Goal: Task Accomplishment & Management: Complete application form

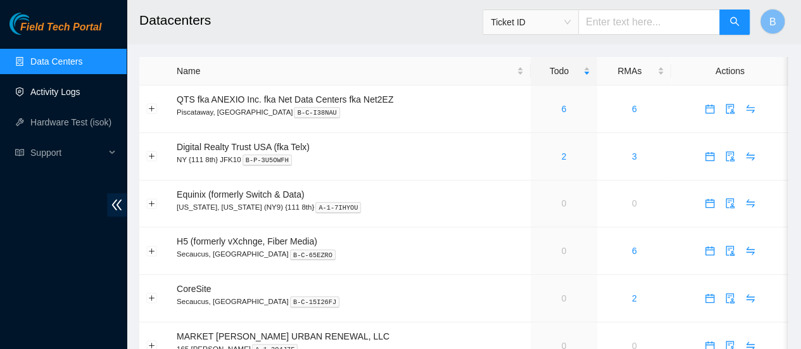
click at [70, 97] on link "Activity Logs" at bounding box center [55, 92] width 50 height 10
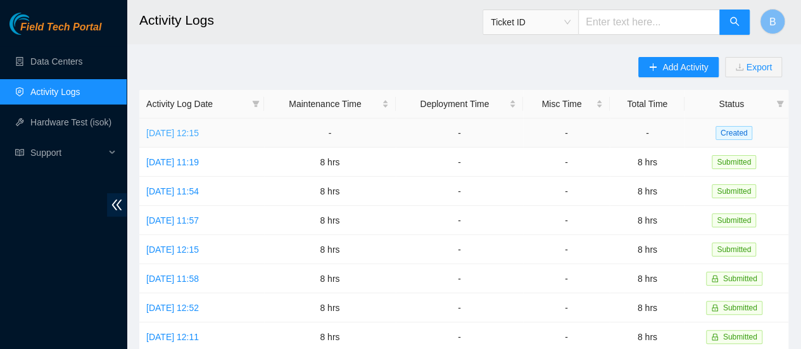
click at [199, 136] on link "[DATE] 12:15" at bounding box center [172, 133] width 53 height 10
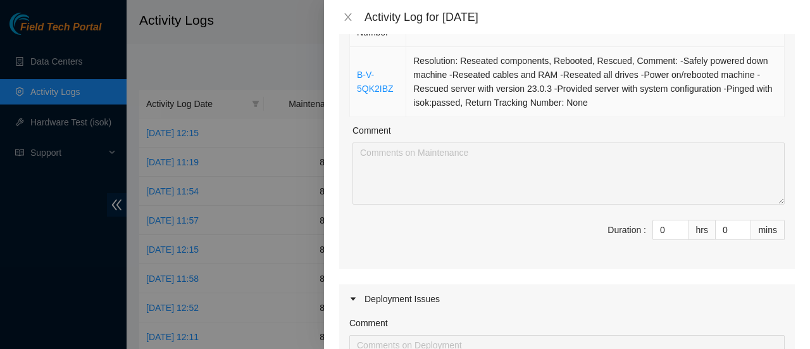
scroll to position [182, 0]
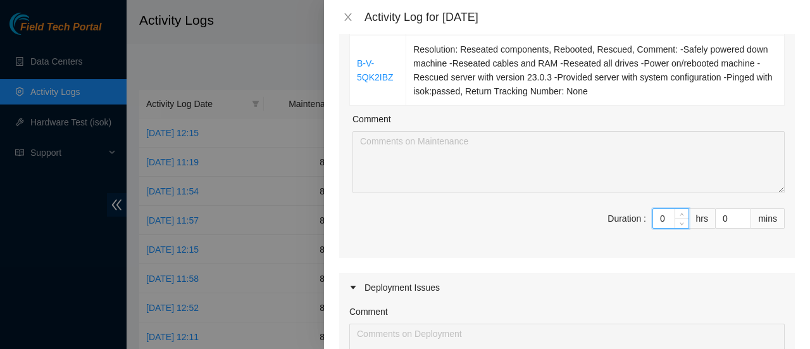
click at [662, 220] on input "0" at bounding box center [670, 218] width 35 height 19
type input "1"
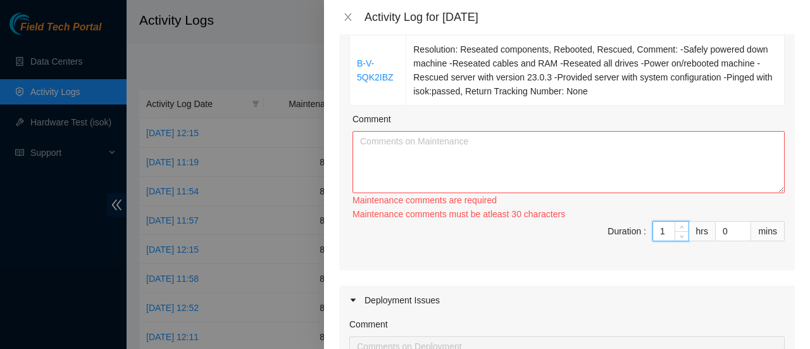
type input "0"
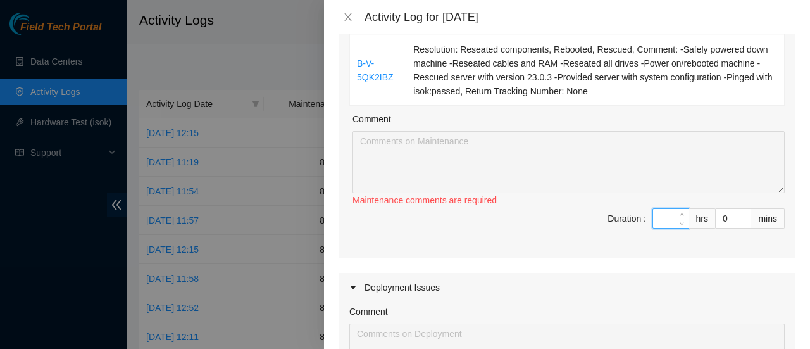
type input "1"
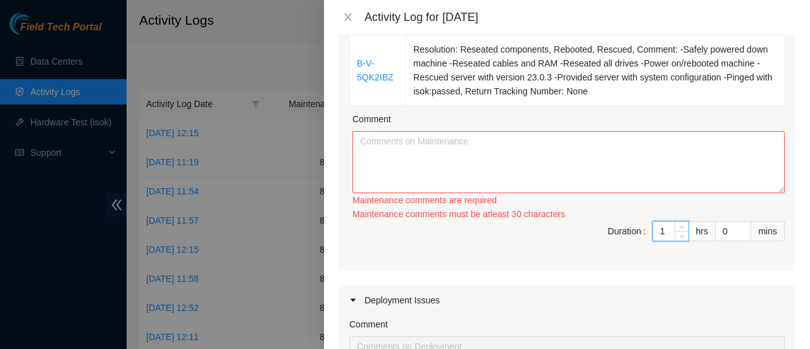
type input "0"
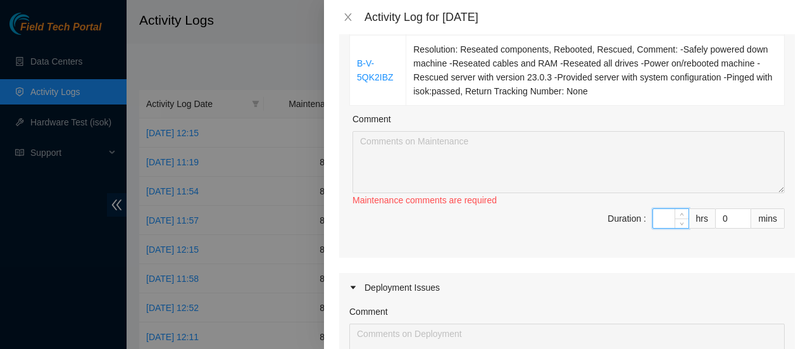
type input "8"
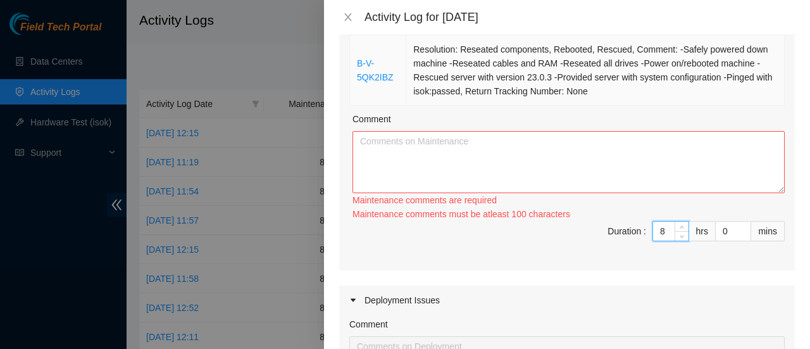
type input "8"
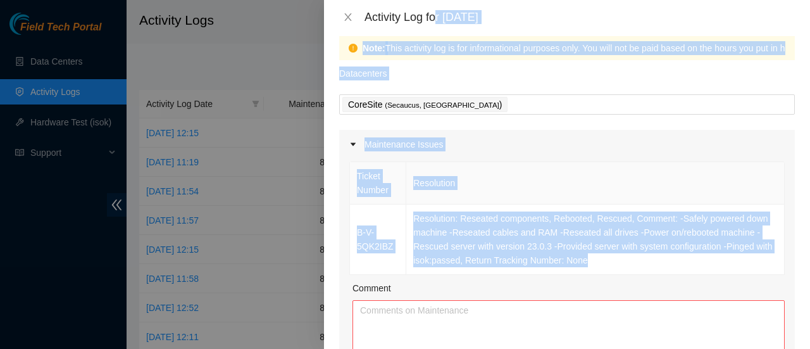
scroll to position [0, 0]
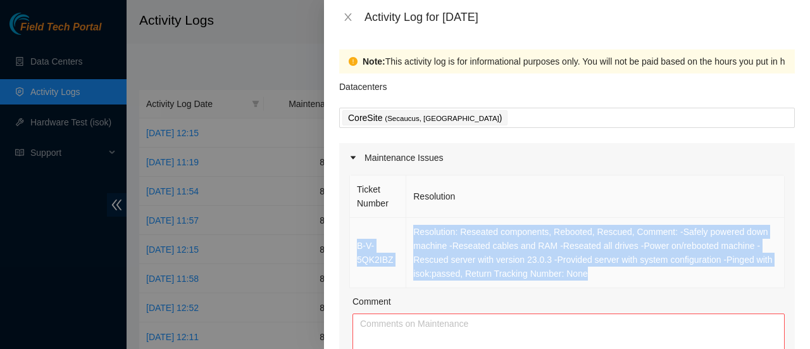
drag, startPoint x: 594, startPoint y: 86, endPoint x: 353, endPoint y: 245, distance: 288.8
click at [353, 245] on tr "B-V-5QK2IBZ Resolution: Reseated components, Rebooted, Rescued, Comment: -Safel…" at bounding box center [567, 253] width 435 height 70
copy tr "B-V-5QK2IBZ Resolution: Reseated components, Rebooted, Rescued, Comment: -Safel…"
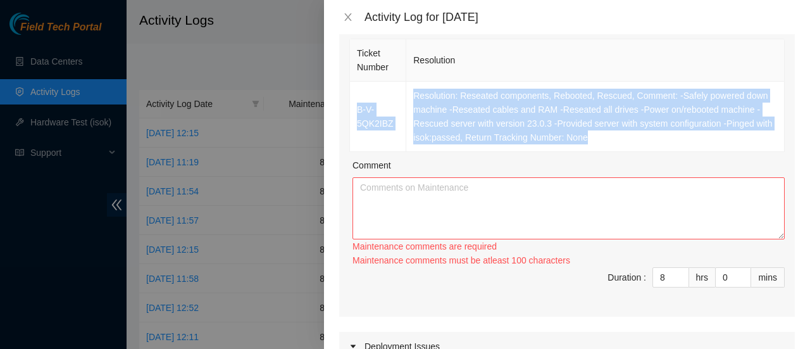
scroll to position [137, 0]
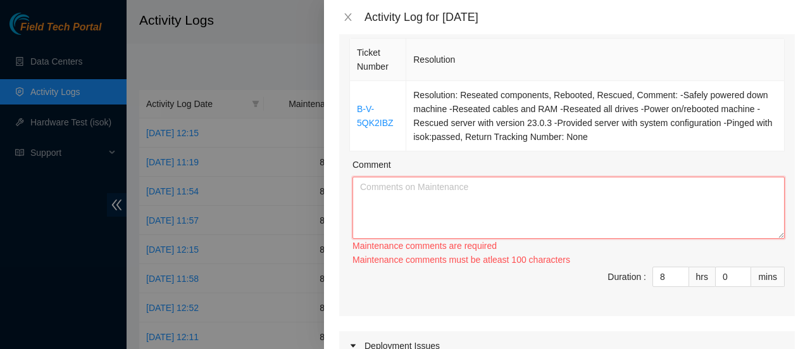
click at [465, 196] on textarea "Comment" at bounding box center [569, 208] width 432 height 62
paste textarea "B-V-5QK2IBZ Resolution: Reseated components, Rebooted, Rescued, Comment: -Safel…"
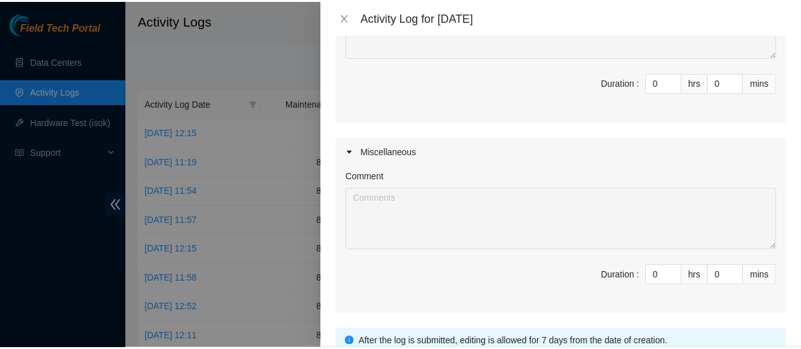
scroll to position [611, 0]
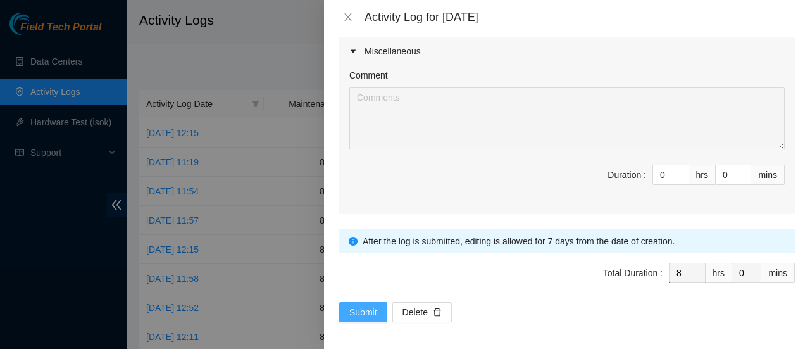
type textarea "B-V-5QK2IBZ Resolution: Reseated components, Rebooted, Rescued, Comment: -Safel…"
click at [359, 307] on span "Submit" at bounding box center [363, 312] width 28 height 14
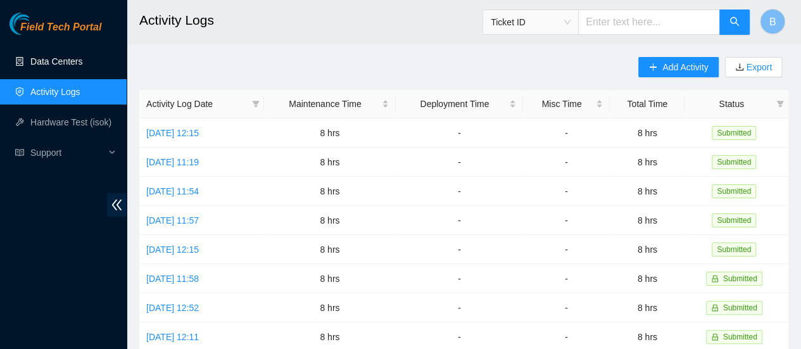
click at [46, 59] on link "Data Centers" at bounding box center [56, 61] width 52 height 10
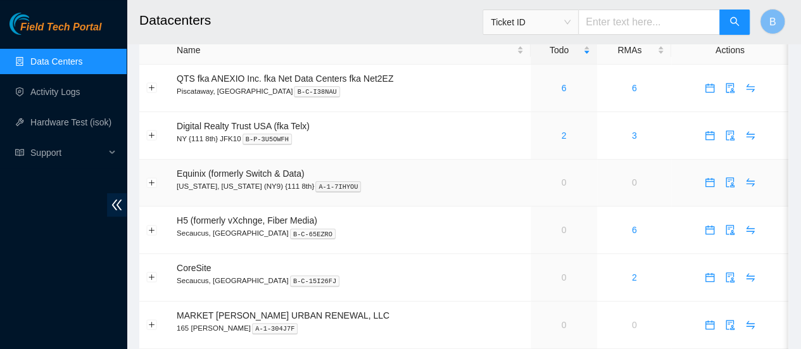
scroll to position [23, 0]
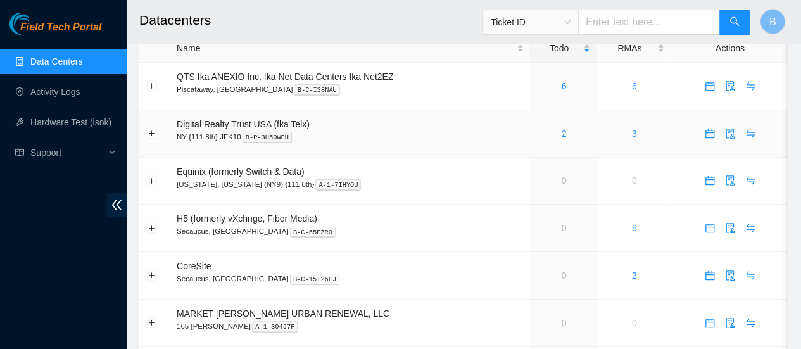
click at [560, 139] on div "2" at bounding box center [563, 134] width 53 height 14
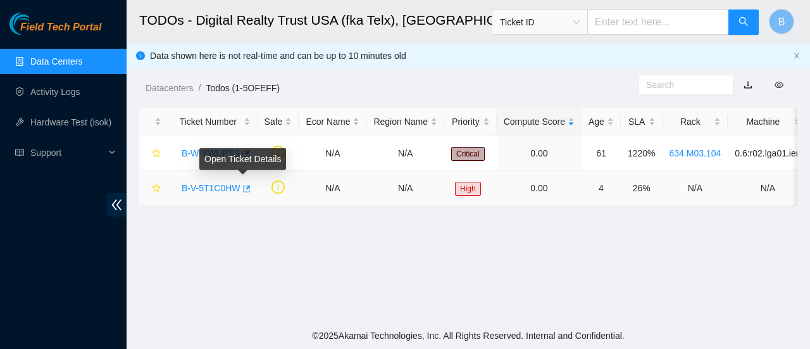
click at [242, 191] on icon "button" at bounding box center [245, 188] width 9 height 9
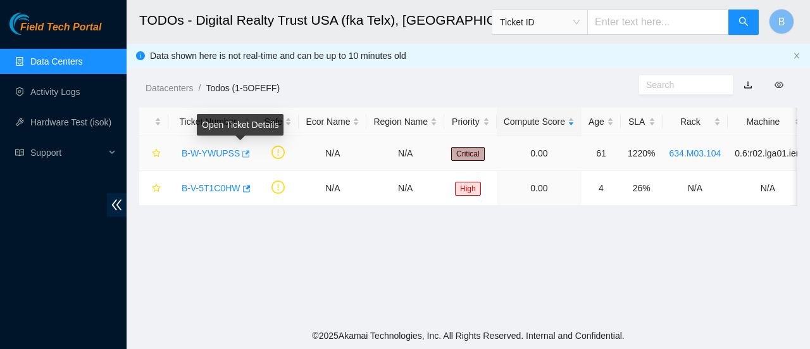
click at [241, 153] on icon "button" at bounding box center [245, 153] width 9 height 9
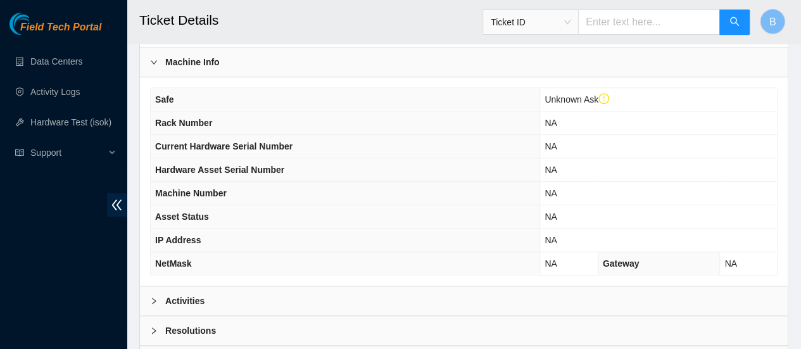
scroll to position [453, 0]
click at [166, 294] on b "Activities" at bounding box center [184, 300] width 39 height 14
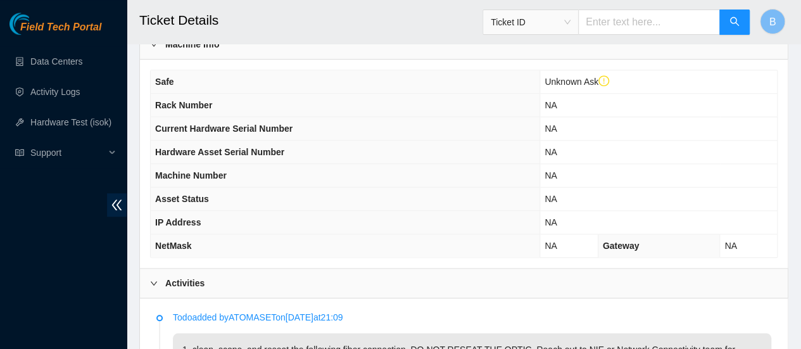
scroll to position [470, 0]
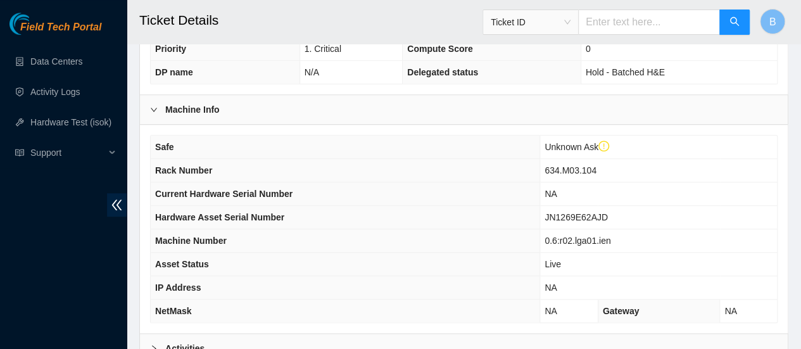
scroll to position [541, 0]
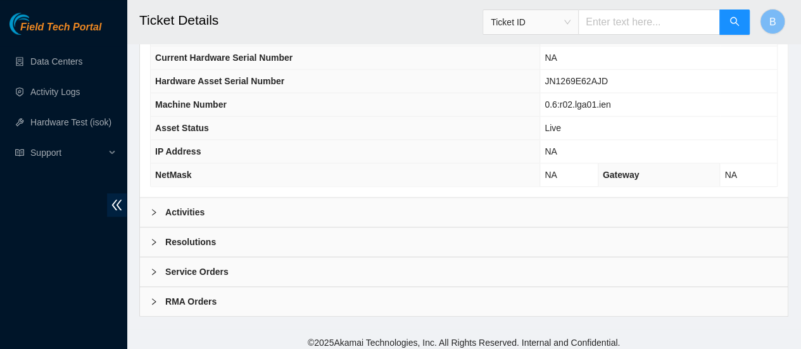
click at [175, 207] on b "Activities" at bounding box center [184, 212] width 39 height 14
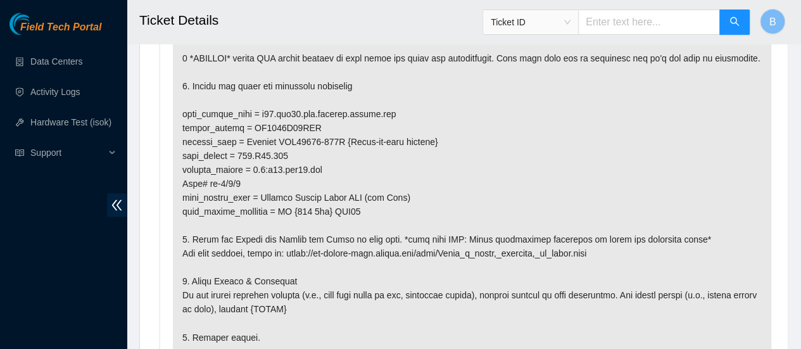
scroll to position [873, 0]
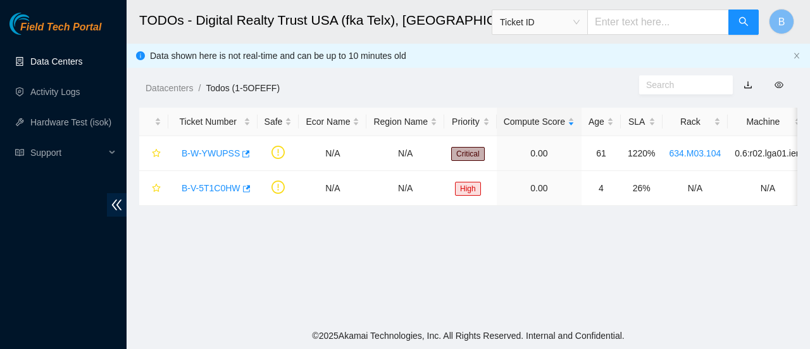
click at [66, 66] on link "Data Centers" at bounding box center [56, 61] width 52 height 10
